Goal: Information Seeking & Learning: Learn about a topic

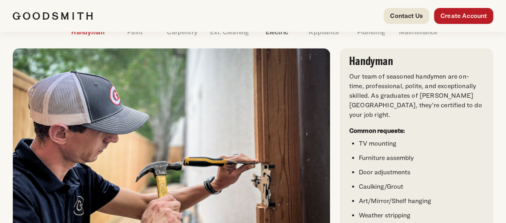
scroll to position [320, 0]
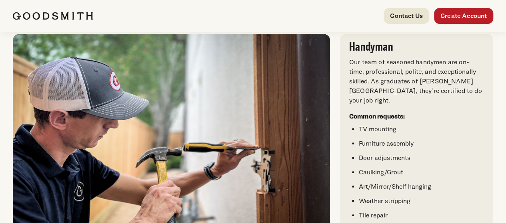
click at [138, 23] on p "Paint" at bounding box center [135, 18] width 47 height 10
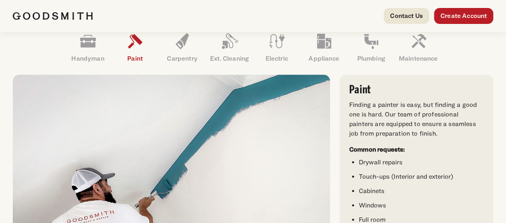
scroll to position [240, 0]
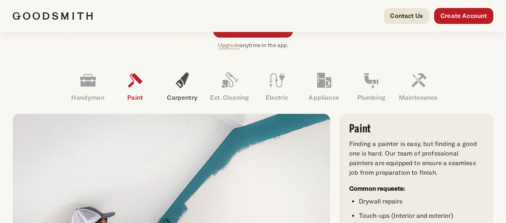
click at [183, 90] on icon at bounding box center [182, 80] width 19 height 19
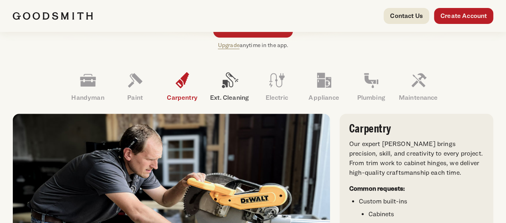
click at [227, 88] on icon at bounding box center [229, 80] width 16 height 16
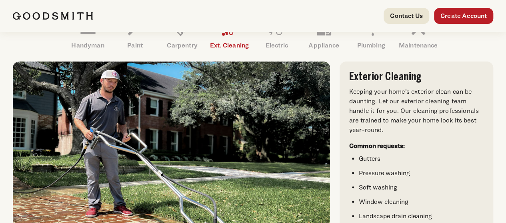
scroll to position [280, 0]
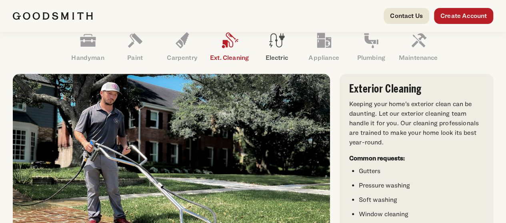
click at [276, 68] on link "Electric" at bounding box center [276, 47] width 47 height 42
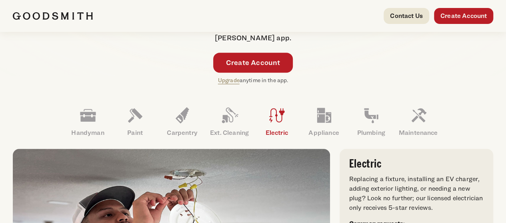
scroll to position [200, 0]
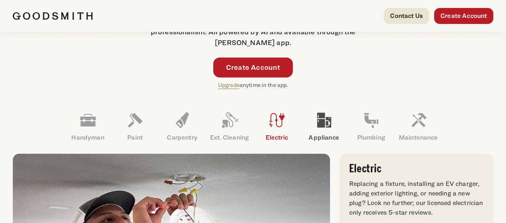
click at [320, 128] on icon at bounding box center [324, 120] width 14 height 15
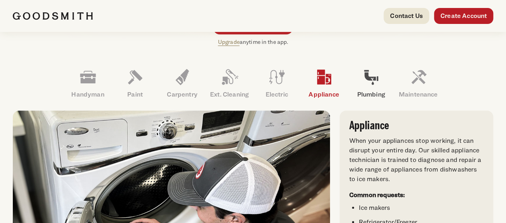
scroll to position [240, 0]
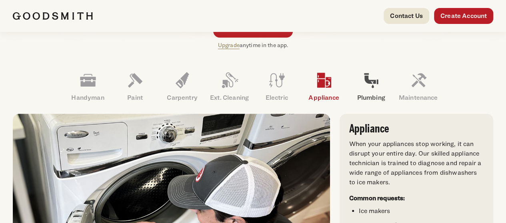
click at [372, 90] on icon at bounding box center [370, 80] width 19 height 19
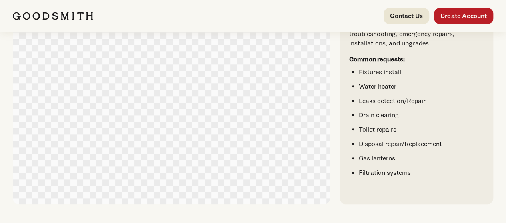
scroll to position [200, 0]
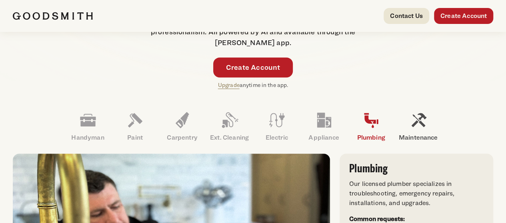
click at [415, 130] on icon at bounding box center [418, 120] width 19 height 19
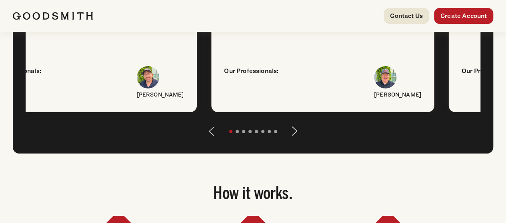
scroll to position [1159, 0]
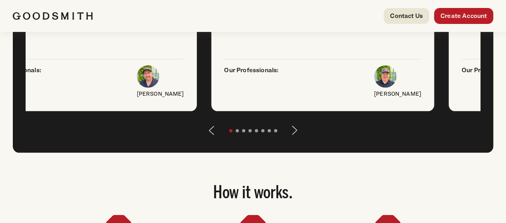
click at [293, 140] on button "Next" at bounding box center [294, 130] width 19 height 19
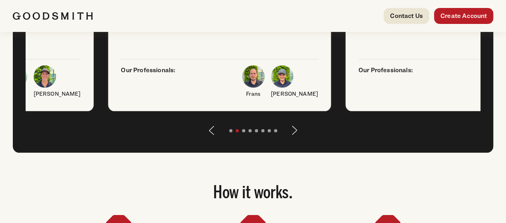
click at [294, 140] on button "Next" at bounding box center [294, 130] width 19 height 19
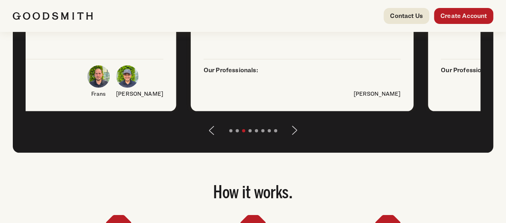
click at [294, 140] on button "Next" at bounding box center [294, 130] width 19 height 19
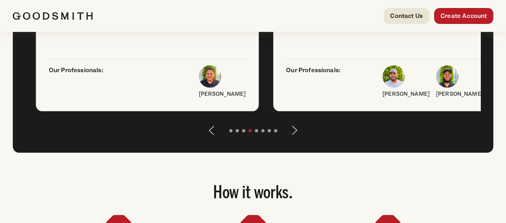
click at [294, 140] on button "Next" at bounding box center [294, 130] width 19 height 19
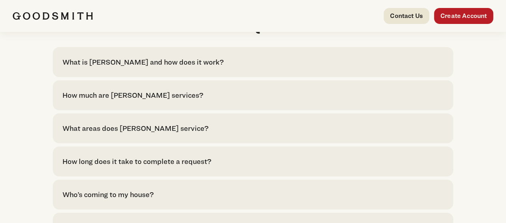
scroll to position [1679, 0]
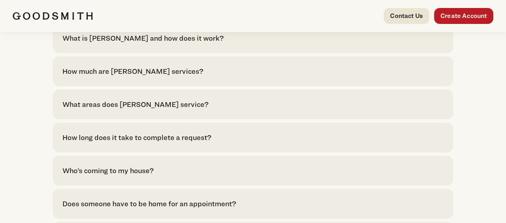
click at [209, 44] on div "What is [PERSON_NAME] and how does it work?" at bounding box center [142, 38] width 161 height 11
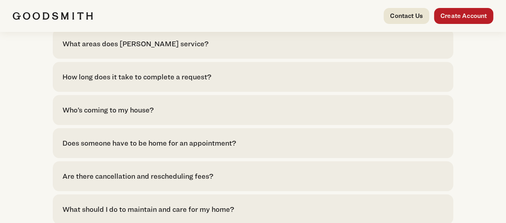
scroll to position [1879, 0]
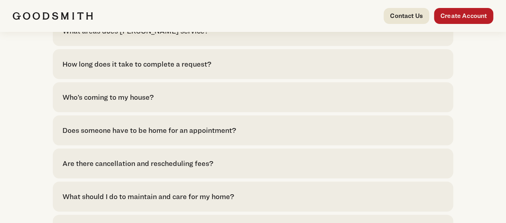
click at [154, 103] on div "Who’s coming to my house?" at bounding box center [107, 97] width 91 height 11
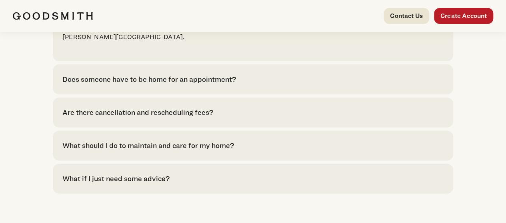
scroll to position [2039, 0]
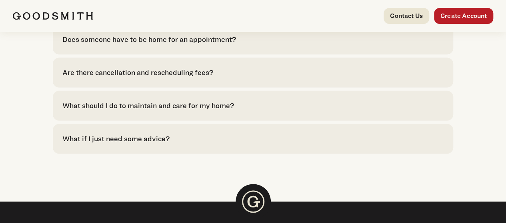
click at [174, 111] on div "What should I do to maintain and care for my home?" at bounding box center [148, 105] width 172 height 11
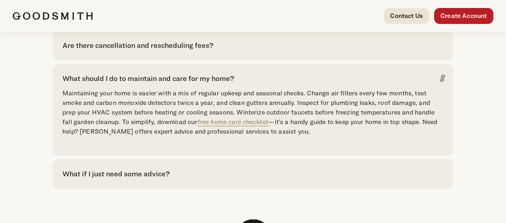
scroll to position [2079, 0]
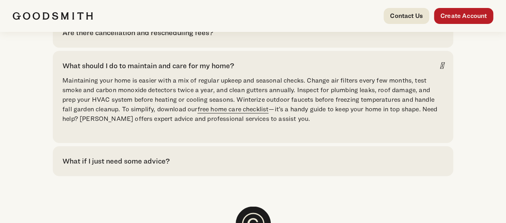
click at [226, 113] on link "free home care checklist" at bounding box center [232, 110] width 71 height 8
